Goal: Task Accomplishment & Management: Manage account settings

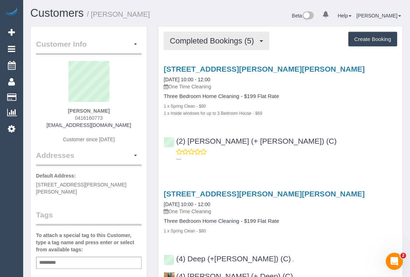
click at [204, 42] on span "Completed Bookings (5)" at bounding box center [214, 40] width 88 height 9
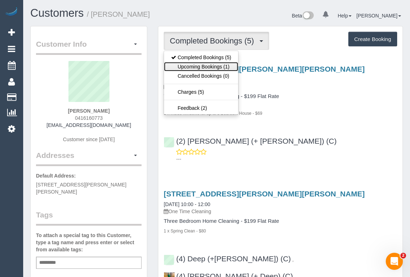
click at [198, 65] on link "Upcoming Bookings (1)" at bounding box center [201, 66] width 74 height 9
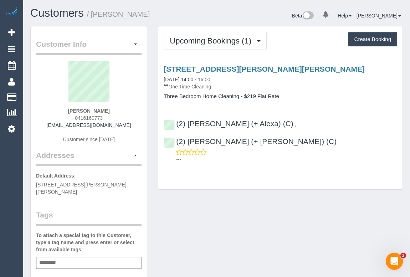
drag, startPoint x: 72, startPoint y: 117, endPoint x: 111, endPoint y: 118, distance: 38.9
click at [111, 118] on div "Alison Dean 0416160773 alisondeanemail@gmail.com Customer since 2018" at bounding box center [89, 105] width 106 height 89
copy span "0416160773"
drag, startPoint x: 132, startPoint y: 3, endPoint x: 143, endPoint y: -11, distance: 17.8
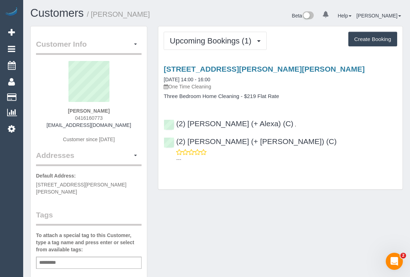
click at [143, 0] on html "0 Beta Your Notifications You have 0 alerts Add Booking Bookings Active Booking…" at bounding box center [205, 138] width 410 height 277
drag, startPoint x: 80, startPoint y: 183, endPoint x: 103, endPoint y: 186, distance: 23.6
click at [103, 186] on span "12 Brockenshire str, Clifton Hill, VIC 3068" at bounding box center [81, 188] width 91 height 13
copy span "Clifton Hill"
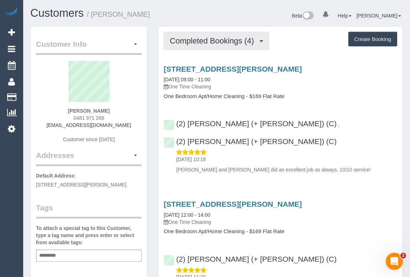
click at [228, 41] on span "Completed Bookings (4)" at bounding box center [214, 40] width 88 height 9
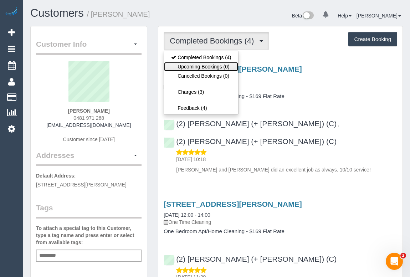
click at [218, 65] on link "Upcoming Bookings (0)" at bounding box center [201, 66] width 74 height 9
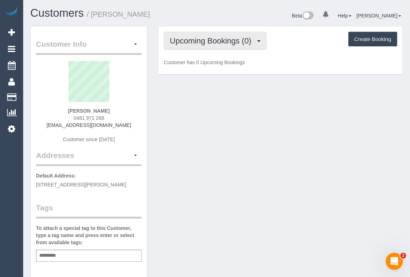
click at [208, 40] on span "Upcoming Bookings (0)" at bounding box center [212, 40] width 85 height 9
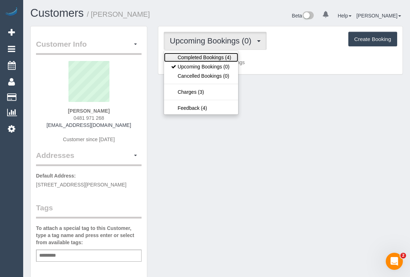
click at [214, 59] on link "Completed Bookings (4)" at bounding box center [201, 57] width 74 height 9
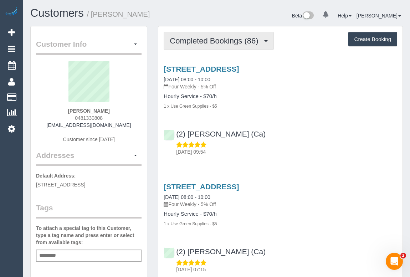
click at [218, 47] on button "Completed Bookings (86)" at bounding box center [219, 41] width 110 height 18
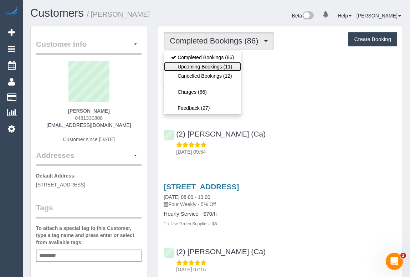
click at [209, 68] on link "Upcoming Bookings (11)" at bounding box center [202, 66] width 77 height 9
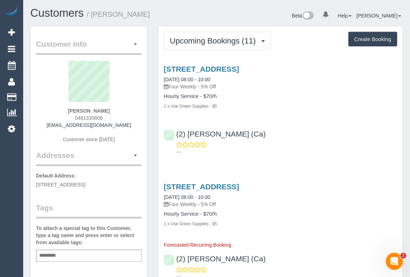
drag, startPoint x: 65, startPoint y: 108, endPoint x: 116, endPoint y: 111, distance: 50.4
click at [116, 111] on div "Catherine Voutier 0481330808 yrinsyde@gmail.com Customer since 2021" at bounding box center [89, 105] width 106 height 89
copy strong "Catherine Voutier"
click at [341, 182] on div "17 Anketell Street, Coburg, VIC 3058 17/09/2025 08:00 - 10:00 Four Weekly - 5% …" at bounding box center [280, 230] width 244 height 107
click at [311, 150] on p "---" at bounding box center [286, 151] width 221 height 7
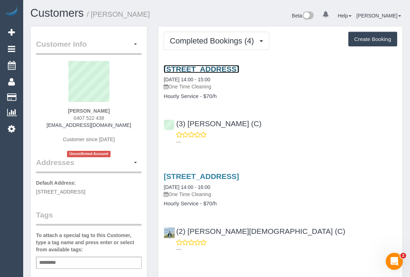
click at [207, 68] on link "740 Lygon St, Carlton North, VIC 3054" at bounding box center [201, 69] width 75 height 8
drag, startPoint x: 62, startPoint y: 111, endPoint x: 115, endPoint y: 111, distance: 53.2
click at [115, 111] on div "Zoe McNaughton 0407 522 438 zoetaramcnaughton@gmail.com Customer since 2025 Unc…" at bounding box center [89, 109] width 106 height 96
copy strong "Zoe McNaughton"
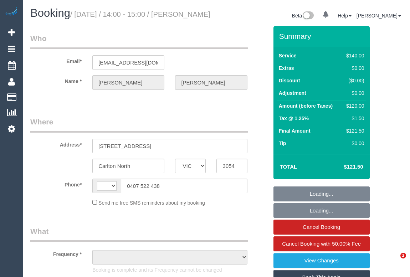
select select "VIC"
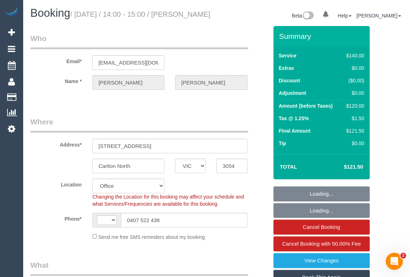
select select "object:768"
select select "string:AU"
select select "string:stripe-pm_1RSnwP2GScqysDRVR2UCjgl1"
select select "number:28"
select select "number:14"
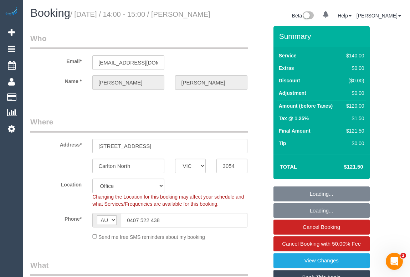
select select "number:19"
select select "number:22"
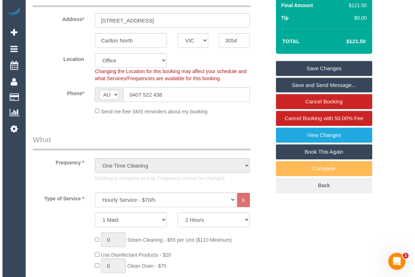
scroll to position [130, 0]
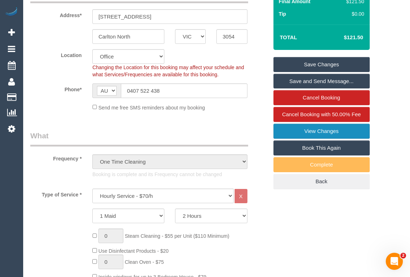
click at [307, 139] on link "View Changes" at bounding box center [322, 131] width 96 height 15
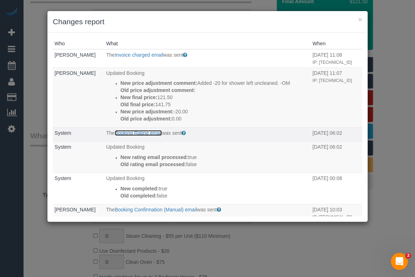
click at [148, 136] on link "Booking Rating email" at bounding box center [138, 133] width 47 height 6
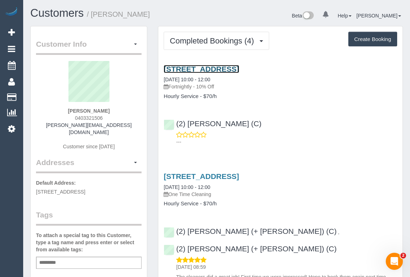
click at [213, 68] on link "[STREET_ADDRESS]" at bounding box center [201, 69] width 75 height 8
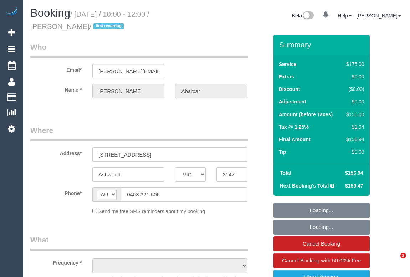
select select "VIC"
select select "string:stripe-pm_1RsaHD2GScqysDRVK0z4CpAN"
select select "150"
select select "number:28"
select select "number:14"
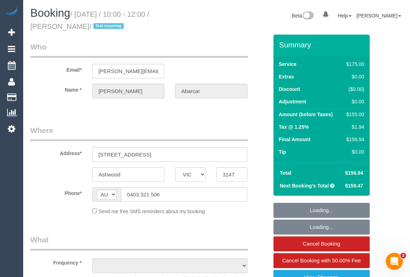
select select "number:19"
select select "number:24"
select select "number:26"
select select "object:860"
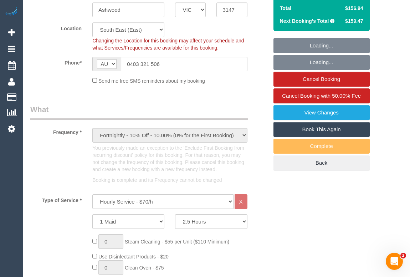
select select "spot1"
select select "object:1374"
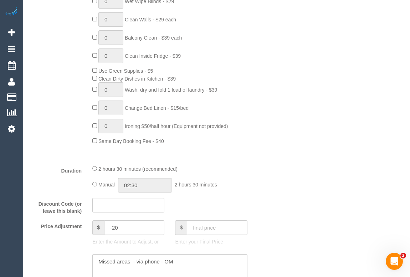
scroll to position [519, 0]
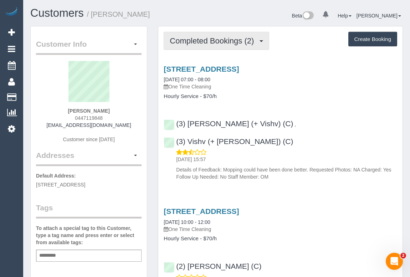
click at [215, 41] on span "Completed Bookings (2)" at bounding box center [214, 40] width 88 height 9
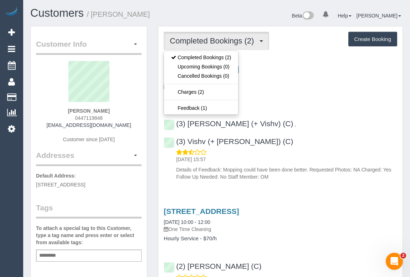
click at [324, 83] on p "One Time Cleaning" at bounding box center [281, 86] width 234 height 7
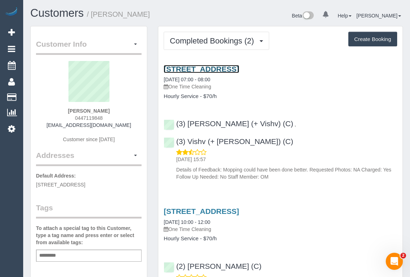
click at [239, 70] on link "[STREET_ADDRESS]" at bounding box center [201, 69] width 75 height 8
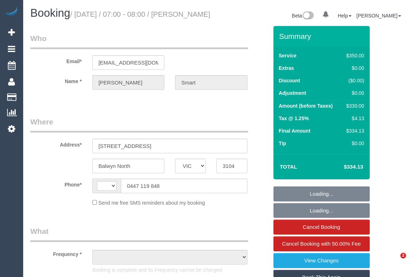
select select "VIC"
select select "300"
select select "number:28"
select select "number:14"
select select "number:18"
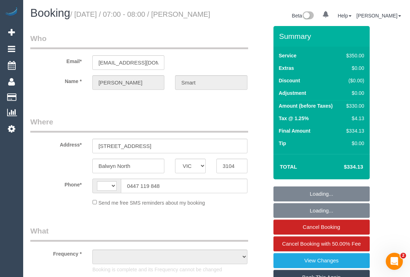
select select "number:25"
select select "number:11"
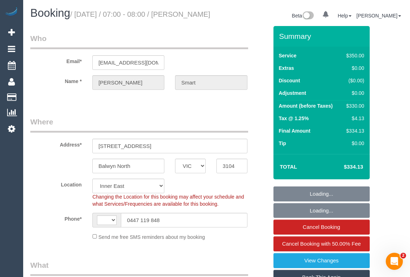
select select "string:AU"
select select "object:874"
select select "string:stripe-pm_1RljRD2GScqysDRVh3U4BeSw"
select select "object:1491"
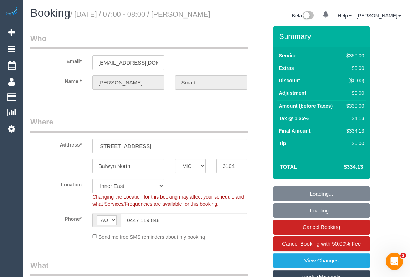
select select "spot1"
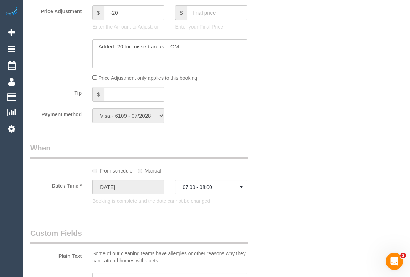
scroll to position [649, 0]
